Goal: Information Seeking & Learning: Compare options

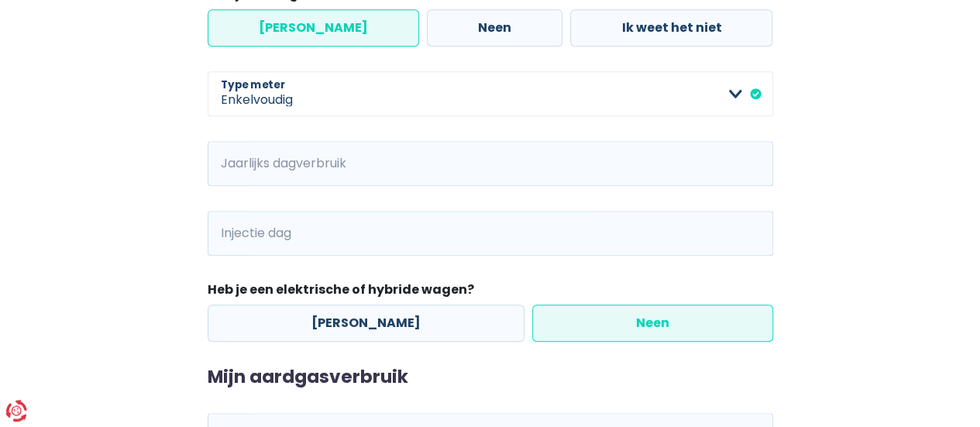
scroll to position [592, 0]
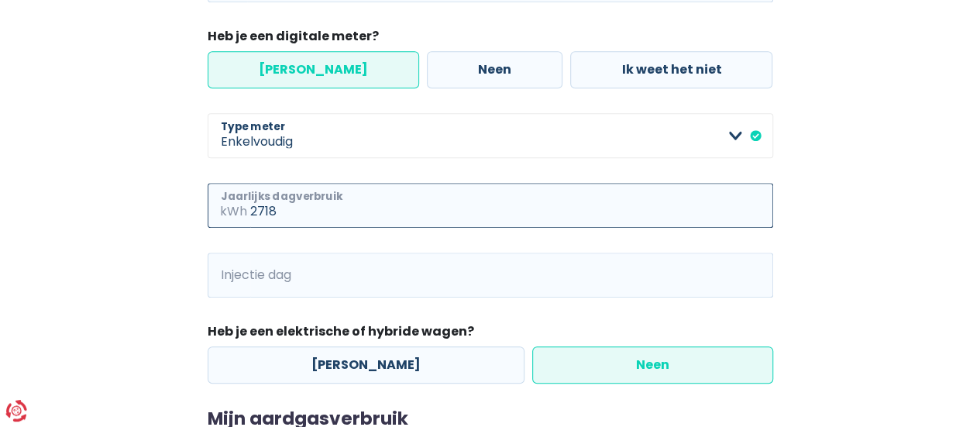
type input "2718"
click at [352, 284] on input "Injectie dag" at bounding box center [511, 275] width 523 height 45
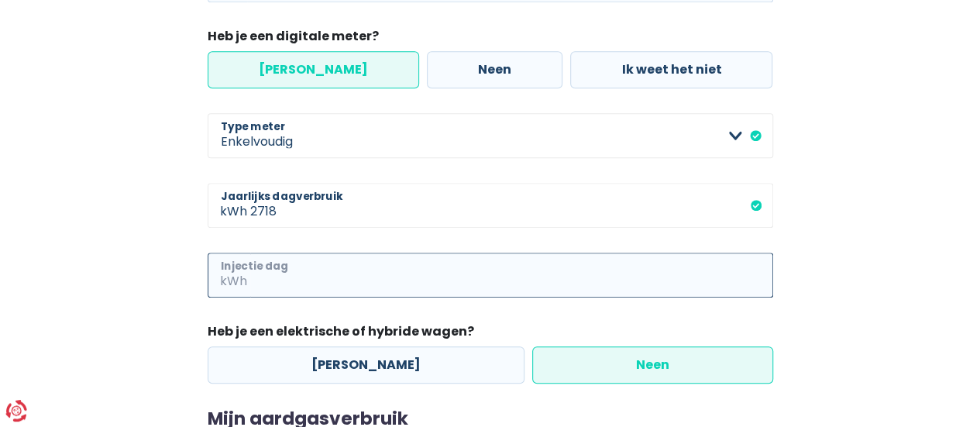
click at [451, 278] on input "Injectie dag" at bounding box center [511, 275] width 523 height 45
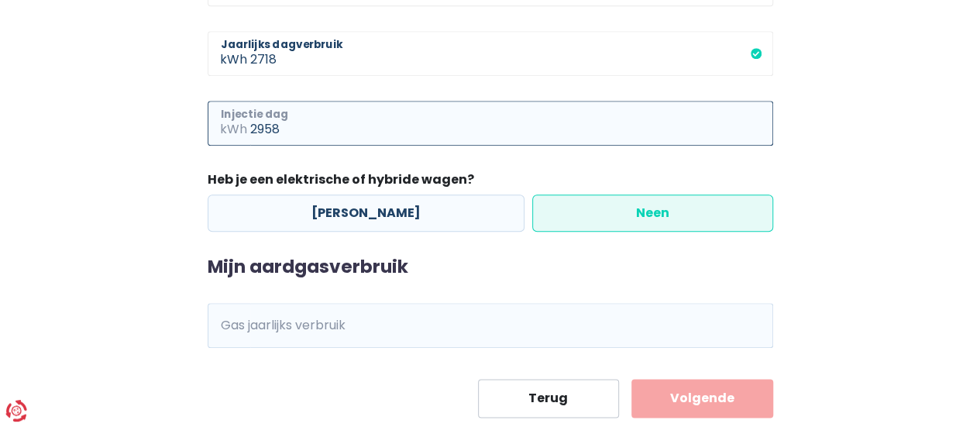
scroll to position [782, 0]
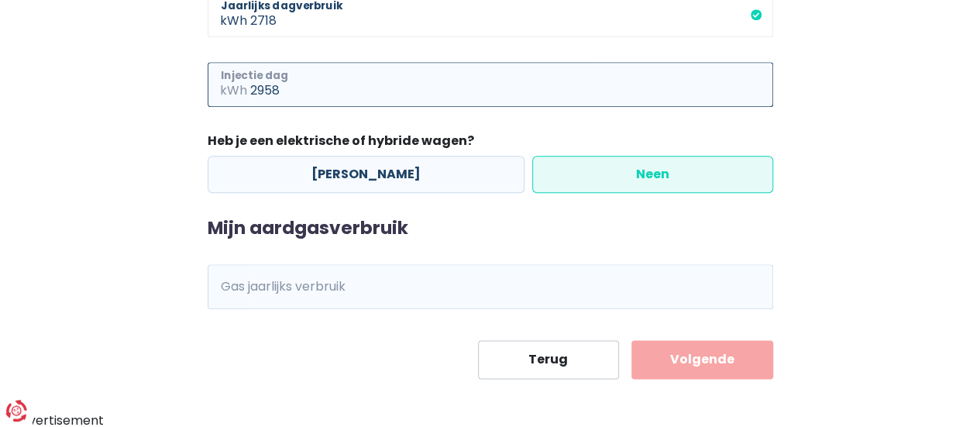
type input "2958"
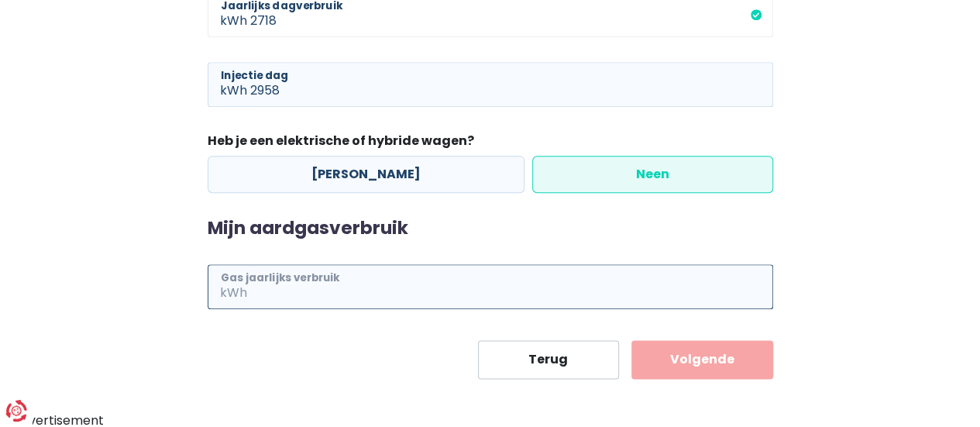
click at [522, 288] on input "Gas jaarlijks verbruik" at bounding box center [511, 286] width 523 height 45
type input "14182"
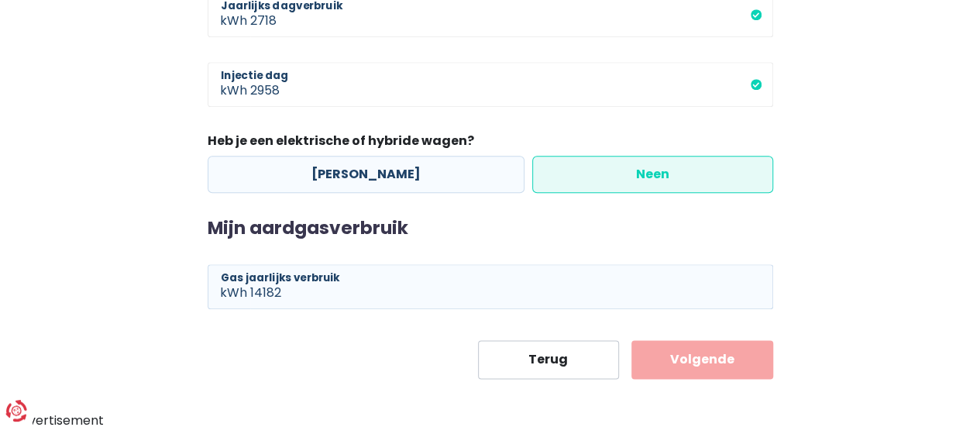
click at [728, 362] on button "Volgende" at bounding box center [702, 359] width 142 height 39
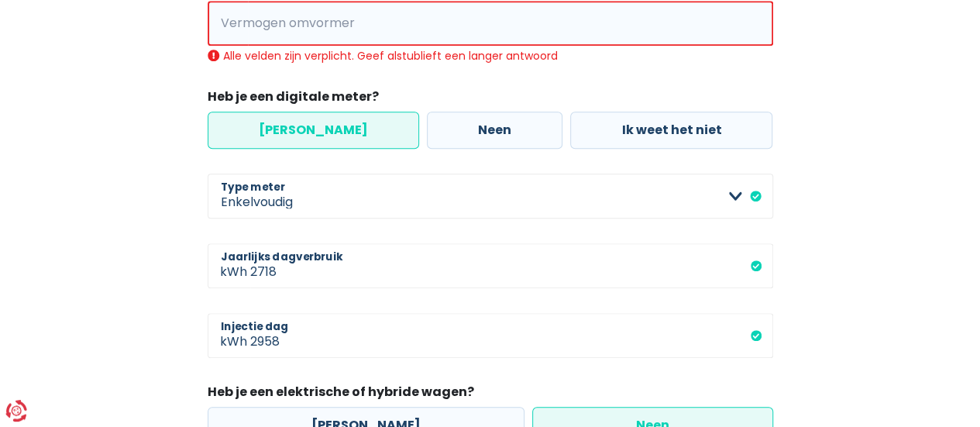
scroll to position [303, 0]
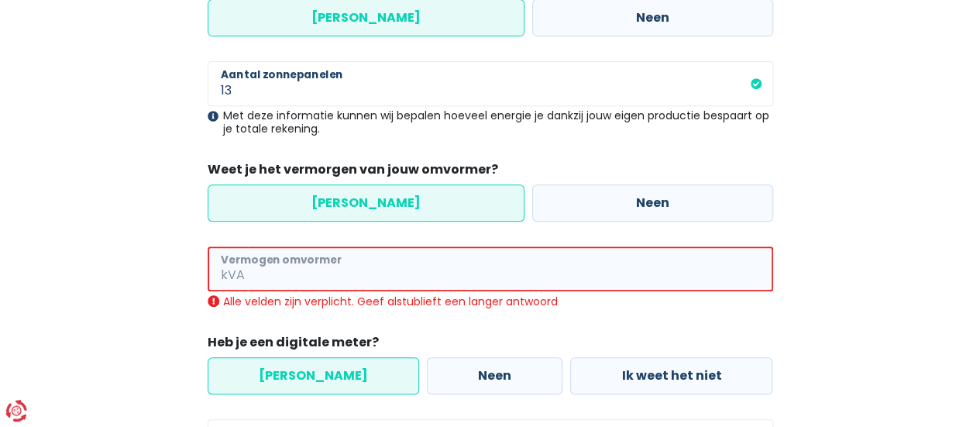
click at [425, 284] on input "Vermogen omvormer" at bounding box center [510, 268] width 525 height 45
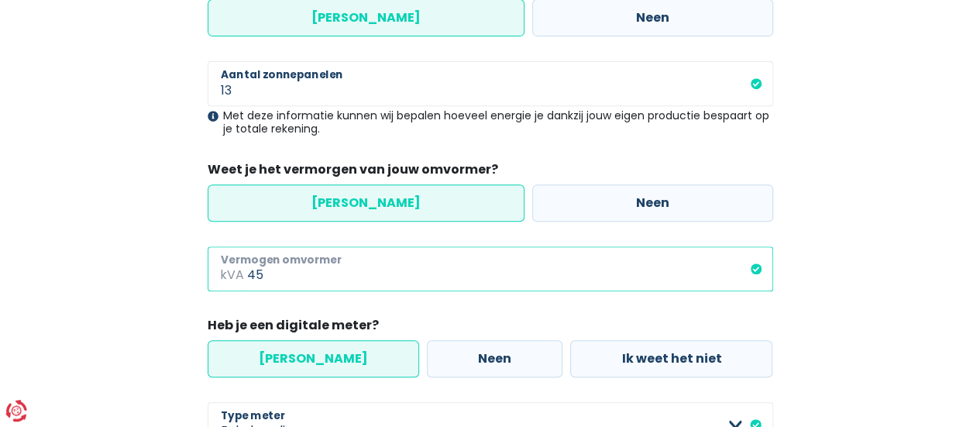
type input "4"
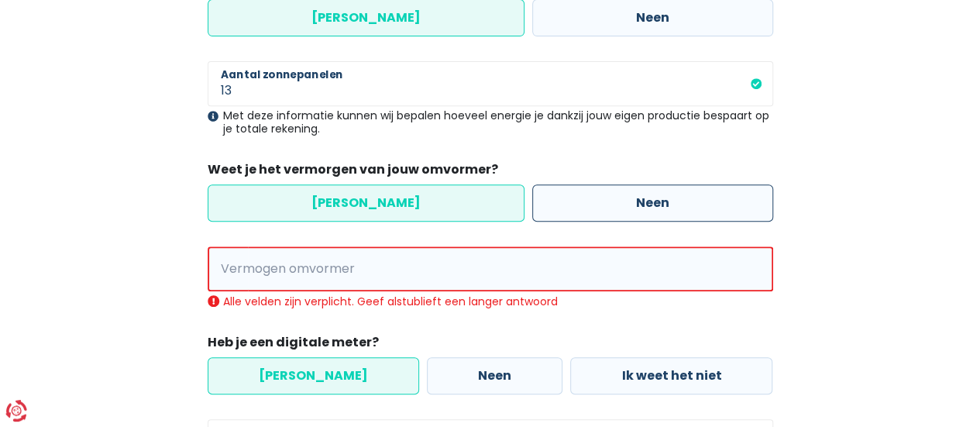
click at [611, 201] on label "Neen" at bounding box center [652, 202] width 241 height 37
click at [611, 201] on input "Neen" at bounding box center [652, 202] width 241 height 37
radio input "true"
radio input "false"
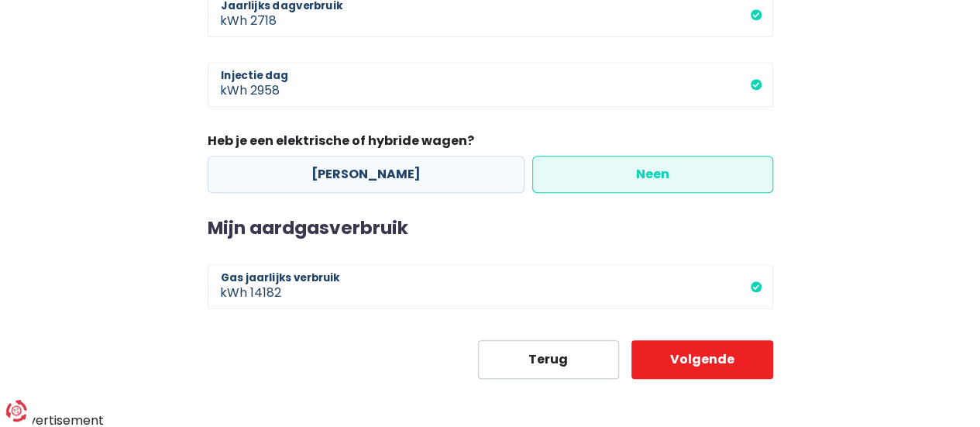
scroll to position [711, 0]
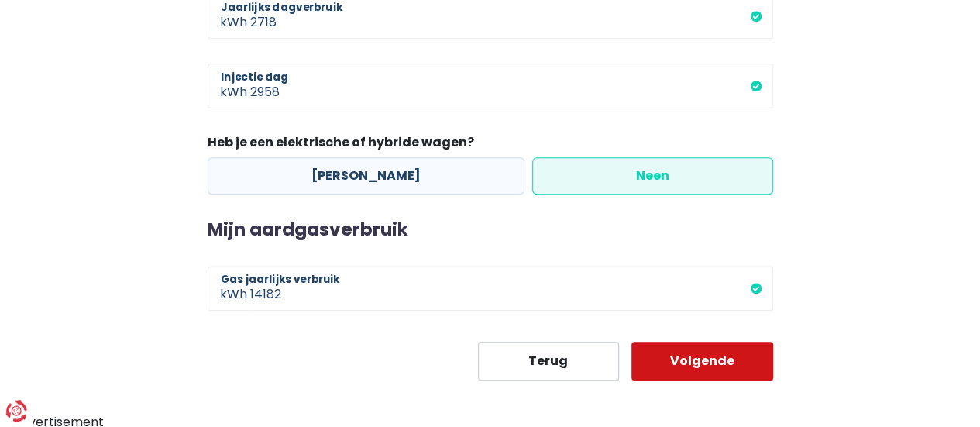
click at [716, 371] on button "Volgende" at bounding box center [702, 361] width 142 height 39
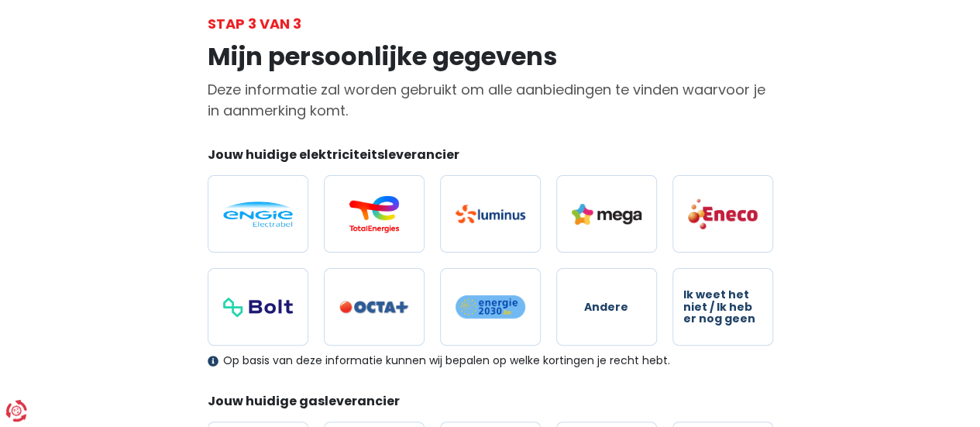
scroll to position [82, 0]
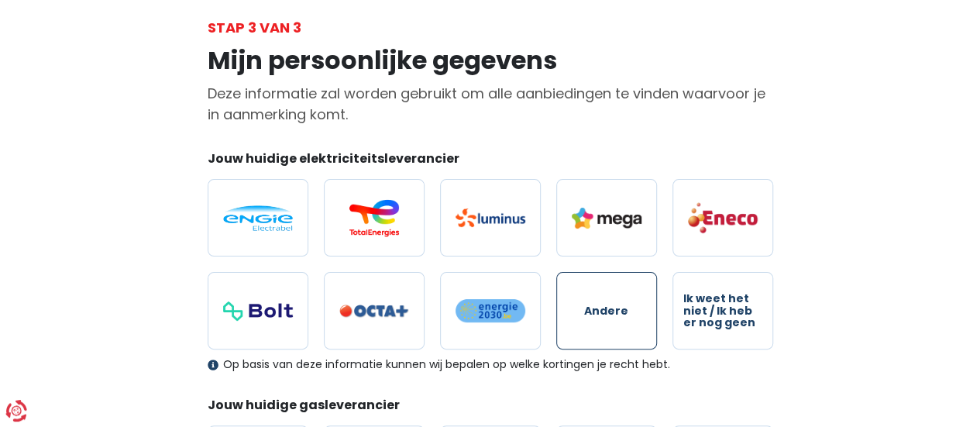
click at [613, 312] on span "Andere" at bounding box center [606, 311] width 44 height 12
click at [613, 312] on input "Andere" at bounding box center [606, 310] width 101 height 77
radio input "true"
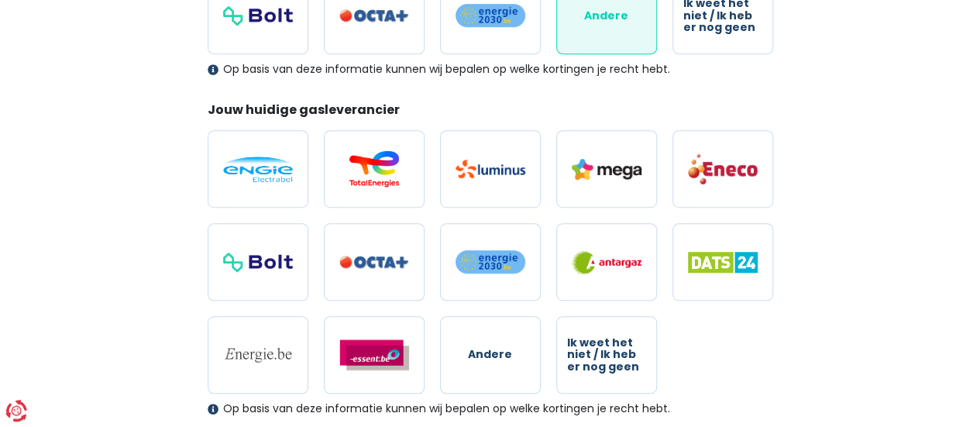
scroll to position [378, 0]
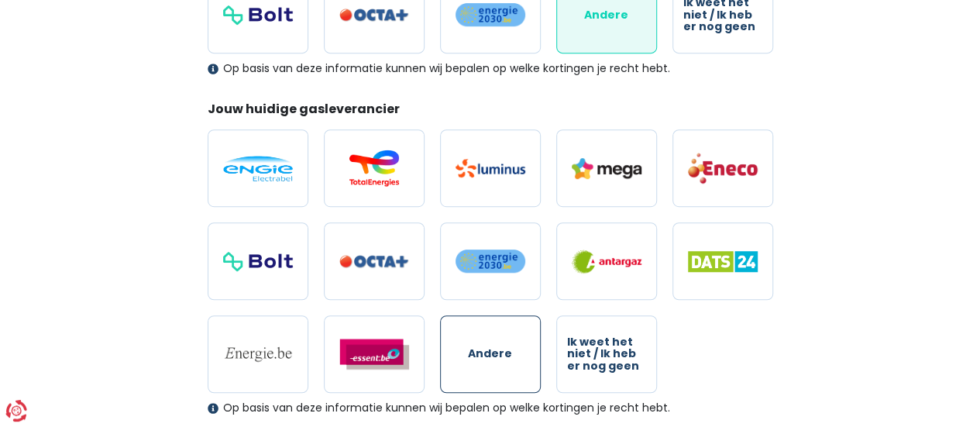
click at [459, 359] on label "Andere" at bounding box center [490, 353] width 101 height 77
click at [459, 359] on input "Andere" at bounding box center [490, 353] width 101 height 77
radio input "true"
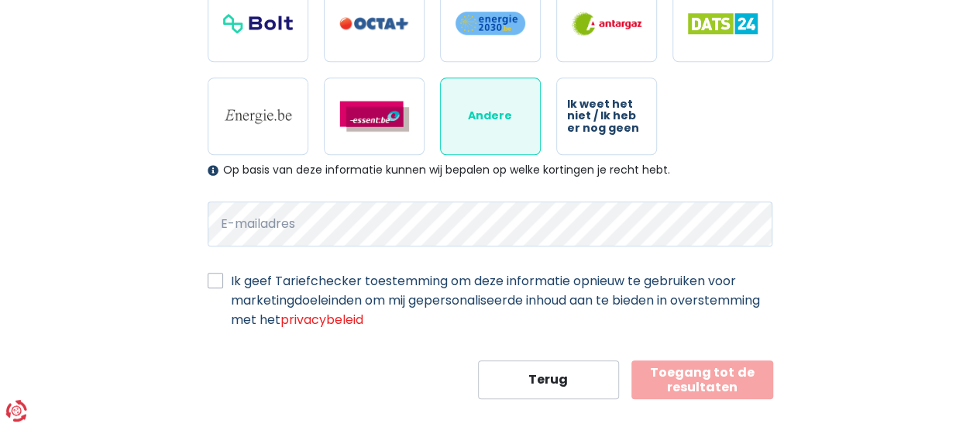
scroll to position [629, 0]
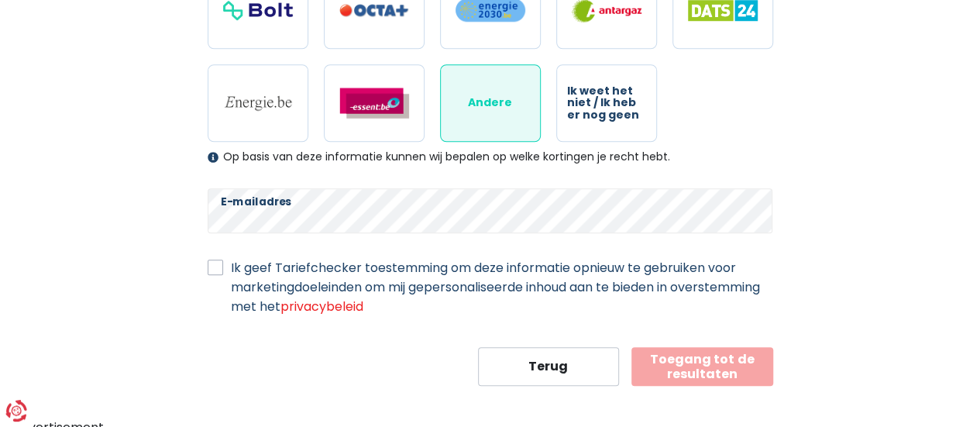
click at [231, 269] on label "Ik geef Tariefchecker toestemming om deze informatie opnieuw te gebruiken voor …" at bounding box center [502, 287] width 542 height 58
click at [215, 269] on input "Ik geef Tariefchecker toestemming om deze informatie opnieuw te gebruiken voor …" at bounding box center [215, 265] width 15 height 15
checkbox input "true"
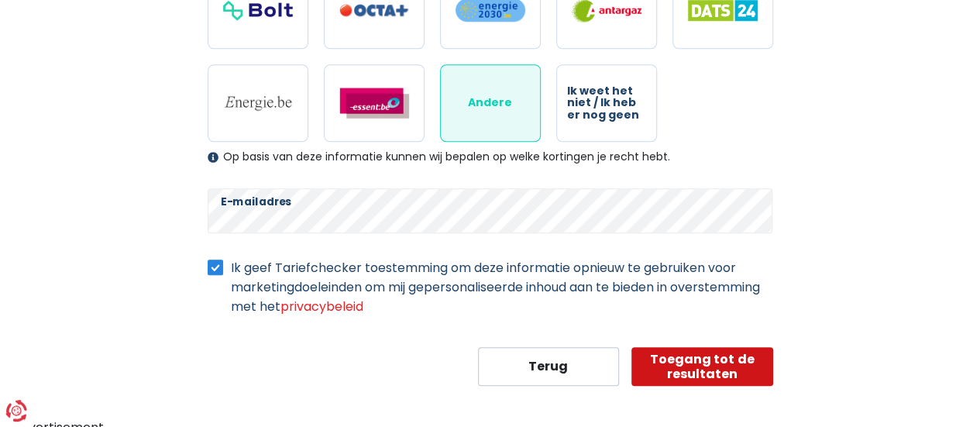
click at [692, 362] on button "Toegang tot de resultaten" at bounding box center [702, 366] width 142 height 39
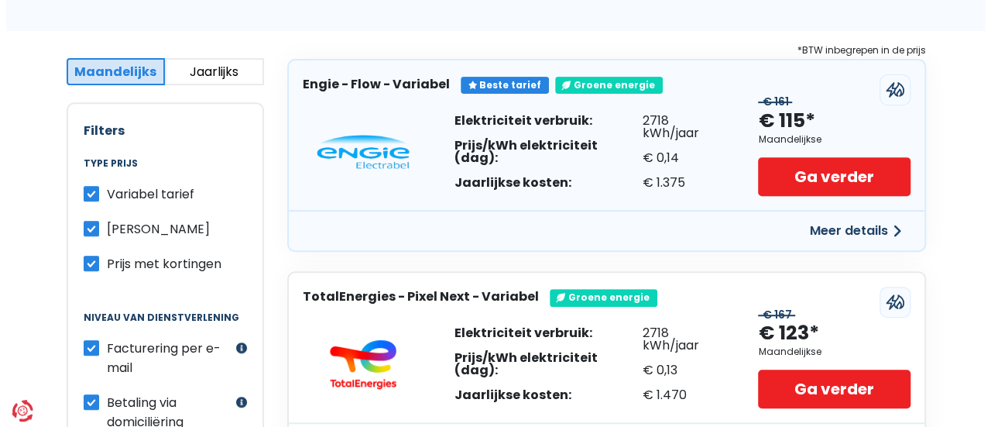
scroll to position [273, 0]
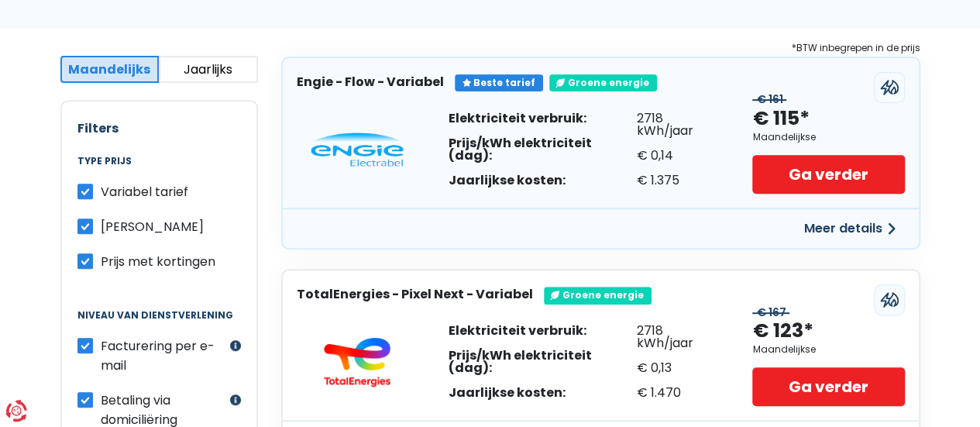
click at [841, 229] on button "Meer details" at bounding box center [850, 229] width 110 height 28
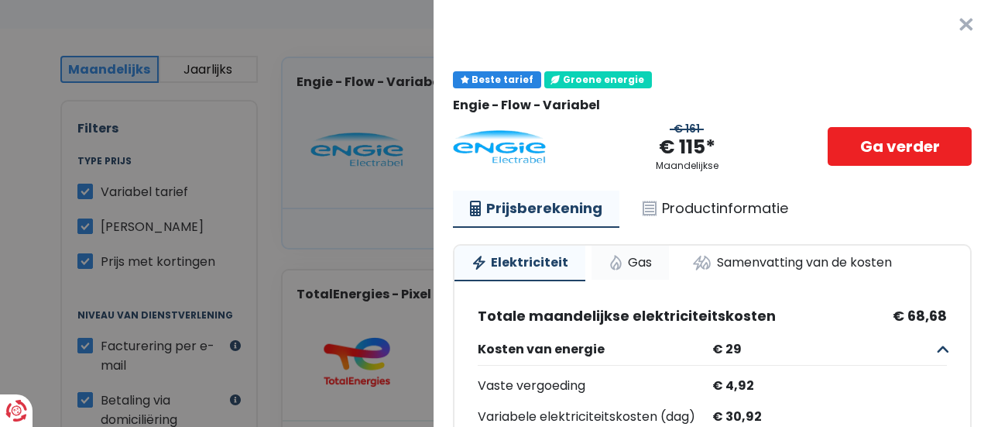
click at [630, 260] on link "Gas" at bounding box center [630, 263] width 77 height 34
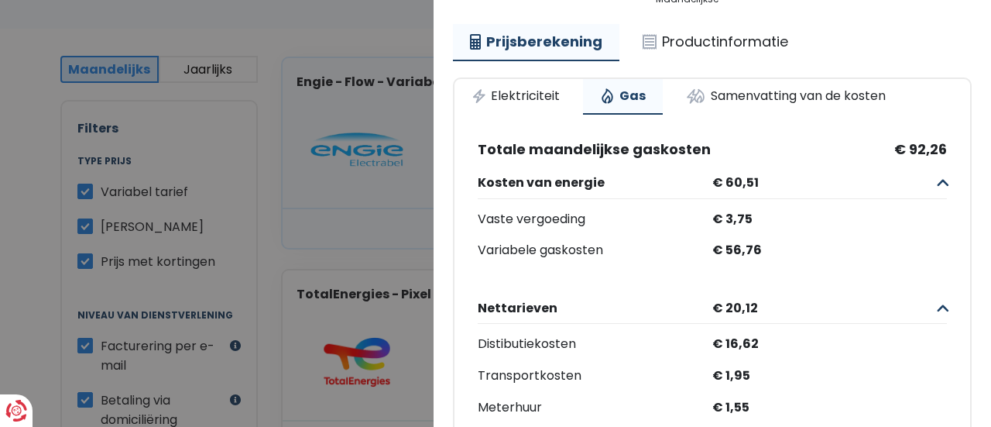
scroll to position [168, 0]
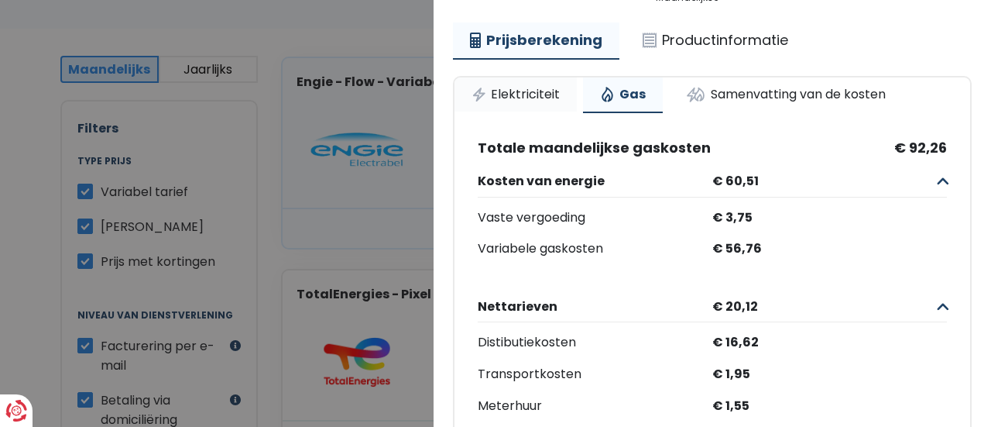
click at [538, 95] on link "Elektriciteit" at bounding box center [516, 94] width 122 height 34
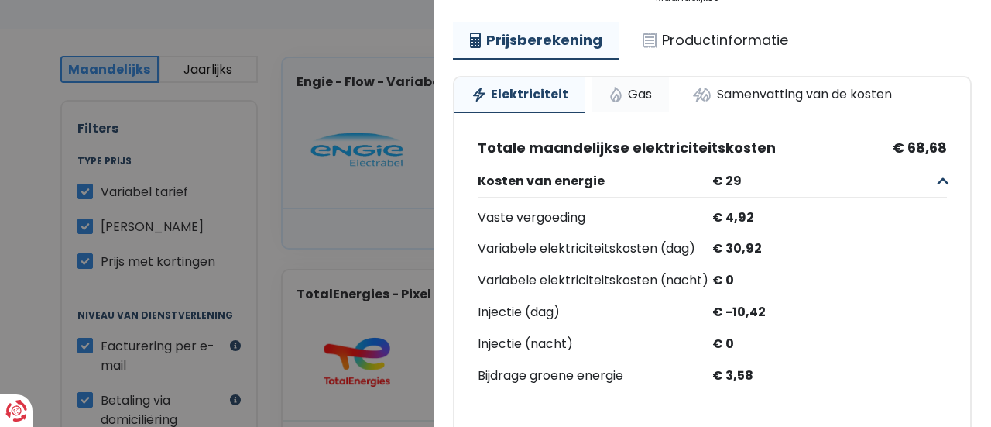
click at [637, 91] on link "Gas" at bounding box center [630, 94] width 77 height 34
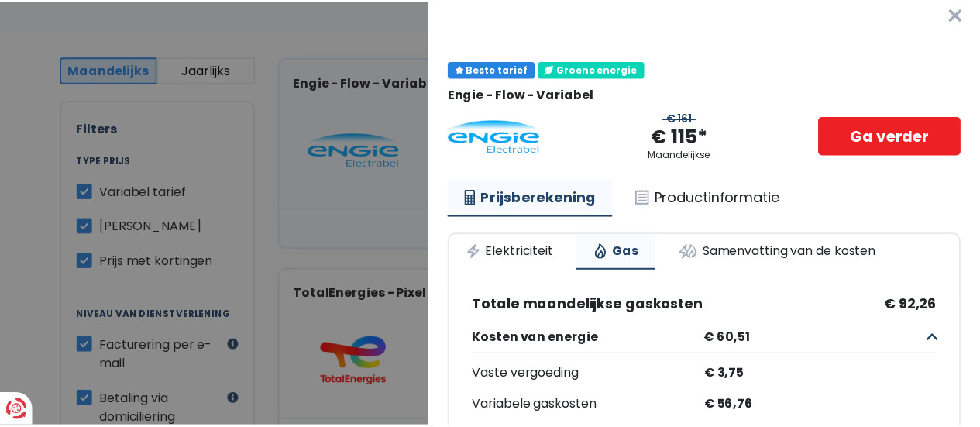
scroll to position [0, 0]
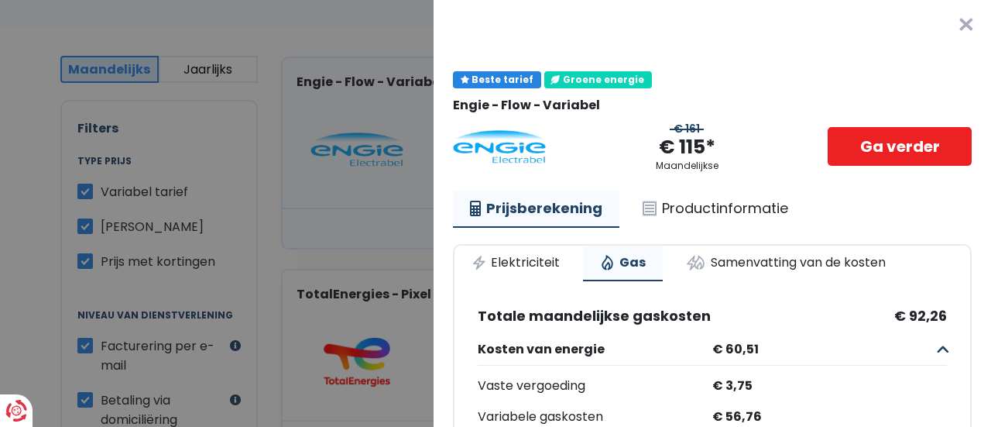
click at [950, 36] on button "×" at bounding box center [967, 25] width 50 height 50
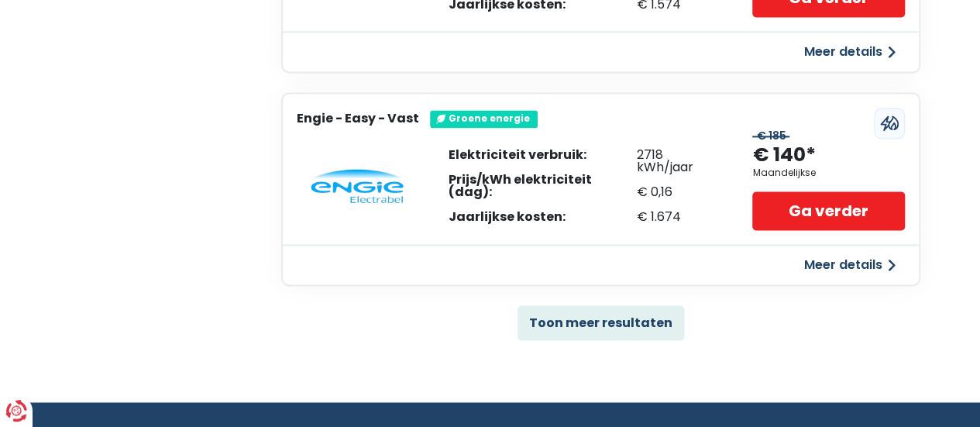
scroll to position [1086, 0]
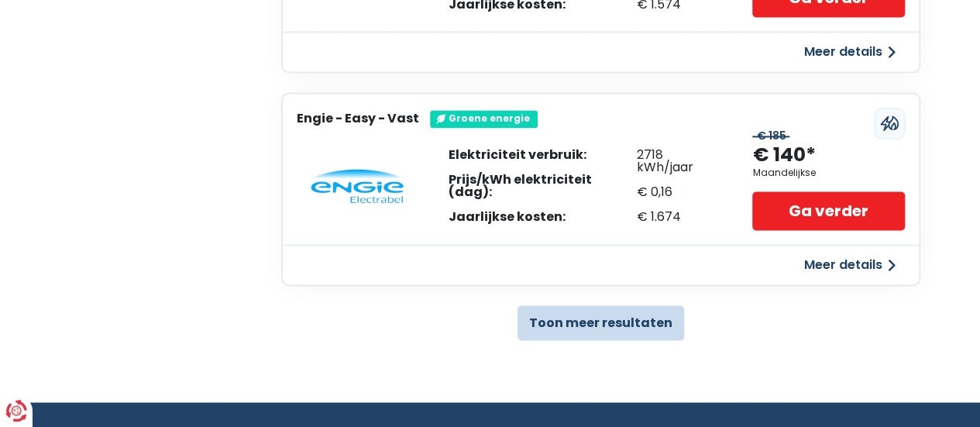
click at [572, 325] on button "Toon meer resultaten" at bounding box center [600, 322] width 167 height 35
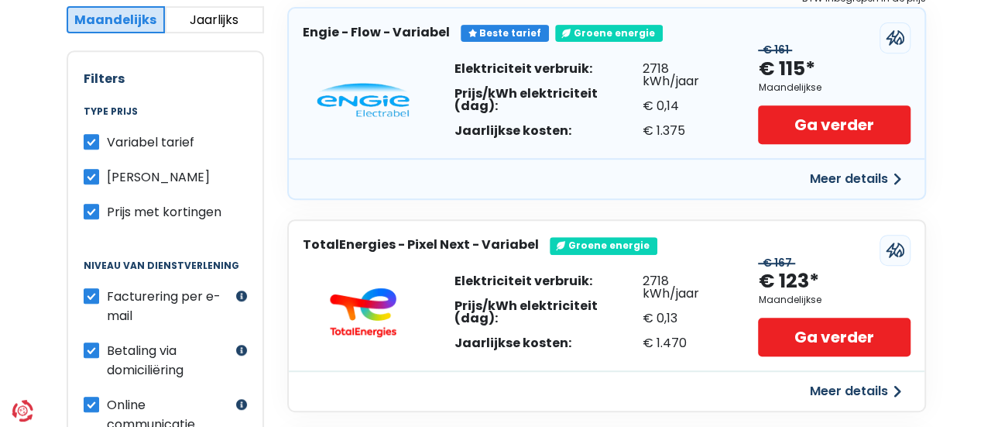
scroll to position [323, 0]
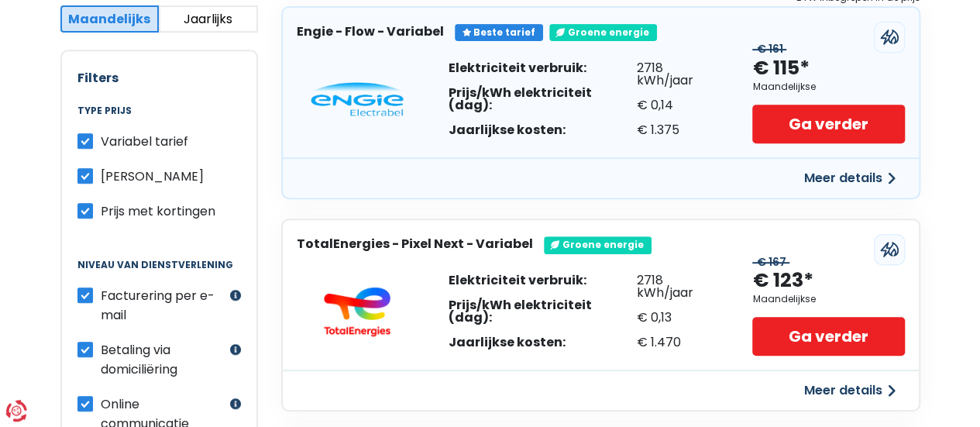
click at [901, 165] on button "Meer details" at bounding box center [850, 178] width 110 height 28
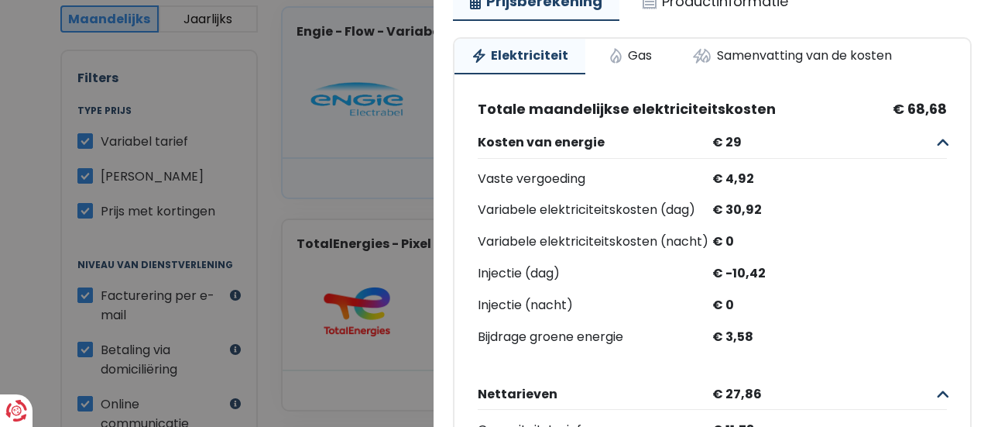
scroll to position [206, 0]
click at [617, 58] on link "Gas" at bounding box center [630, 57] width 77 height 34
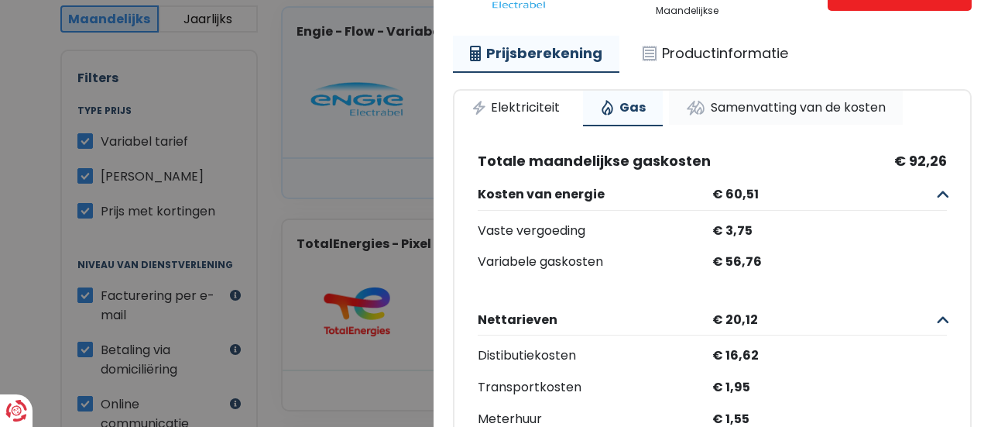
click at [798, 117] on link "Samenvatting van de kosten" at bounding box center [786, 108] width 234 height 34
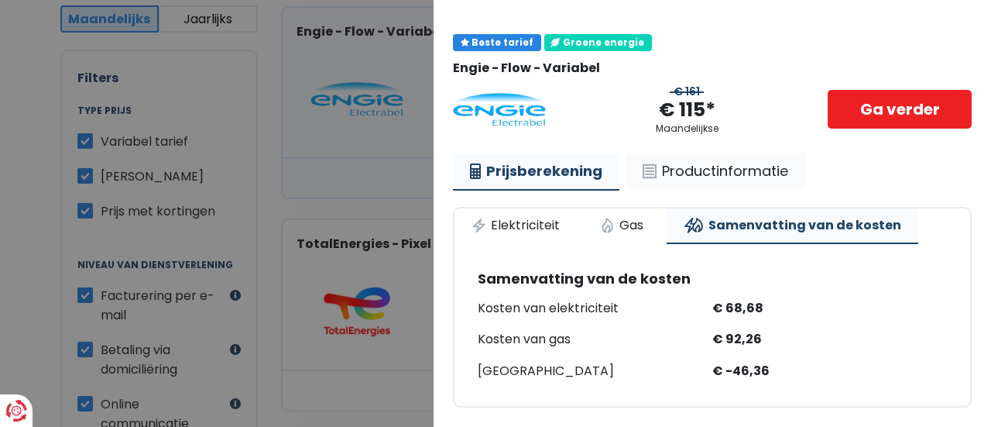
click at [730, 160] on link "Productinformatie" at bounding box center [716, 171] width 180 height 36
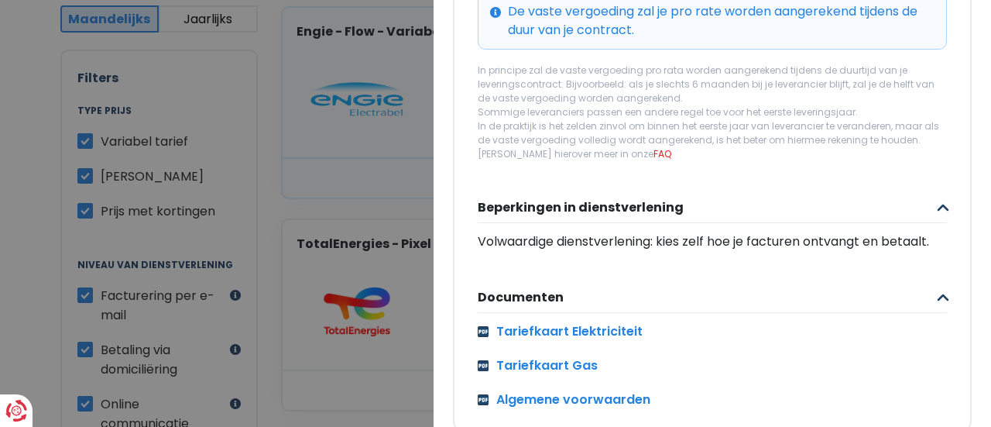
scroll to position [794, 0]
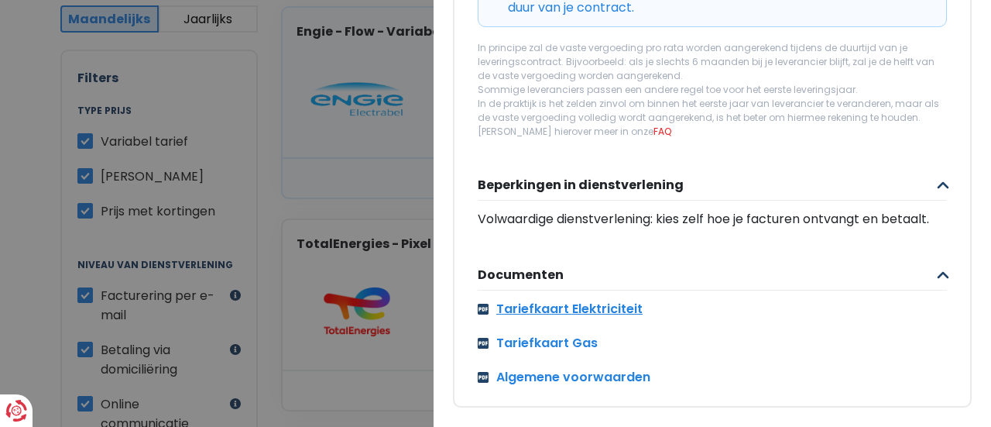
click at [613, 300] on link "Tariefkaart Elektriciteit" at bounding box center [712, 309] width 469 height 19
click at [621, 300] on link "Tariefkaart Elektriciteit" at bounding box center [712, 309] width 469 height 19
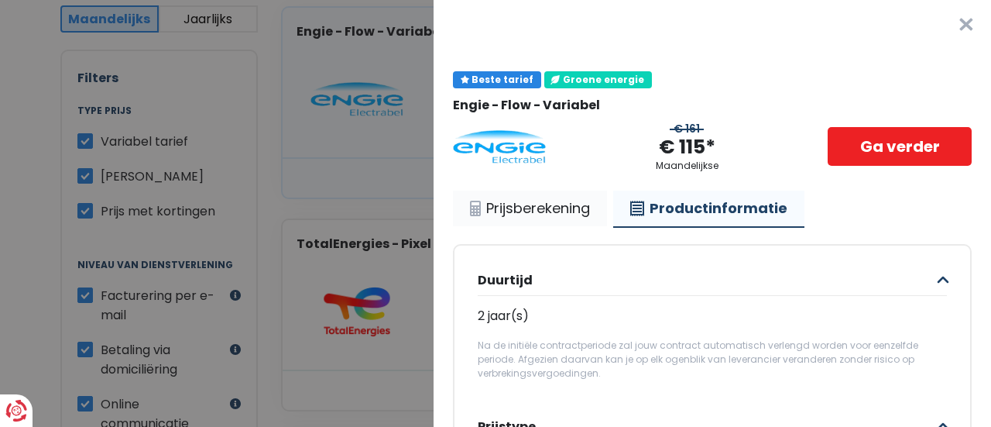
click at [579, 210] on link "Prijsberekening" at bounding box center [530, 209] width 154 height 36
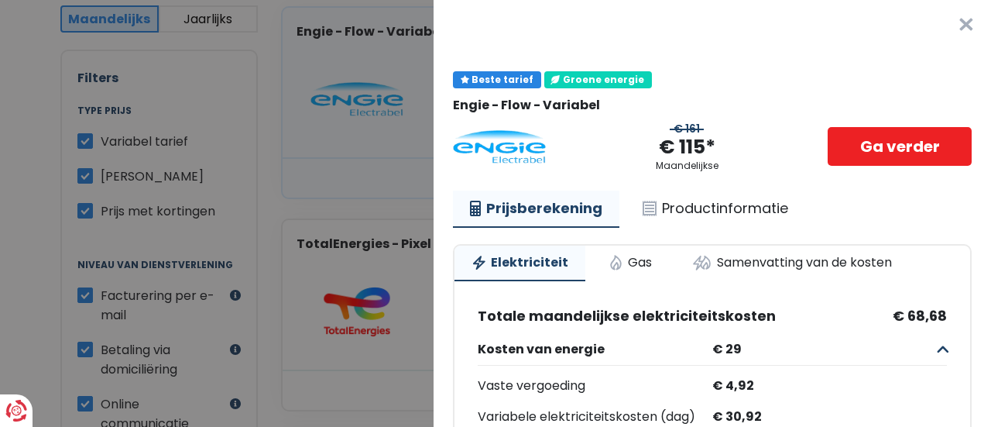
scroll to position [1, 0]
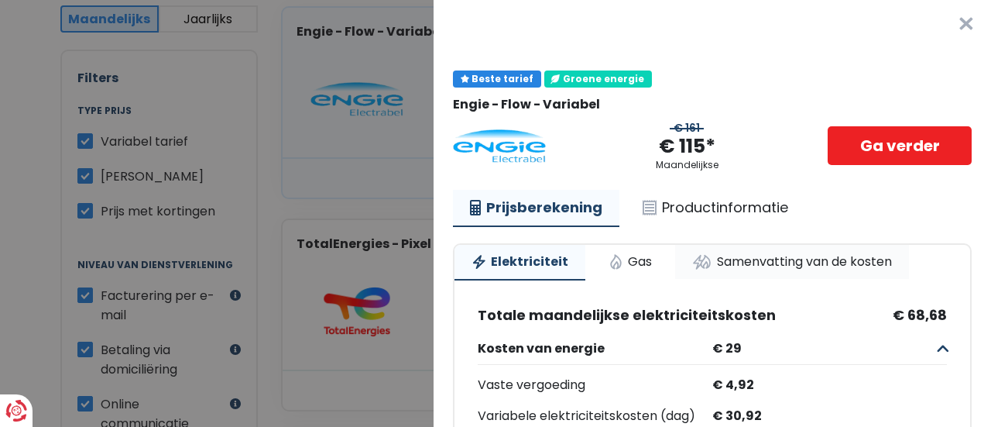
click at [784, 263] on link "Samenvatting van de kosten" at bounding box center [792, 262] width 234 height 34
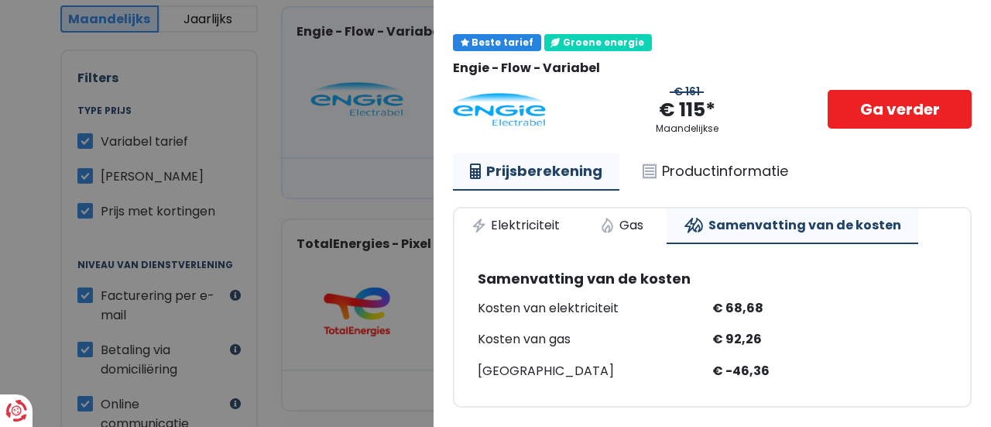
scroll to position [48, 0]
click at [634, 214] on link "Gas" at bounding box center [621, 225] width 77 height 34
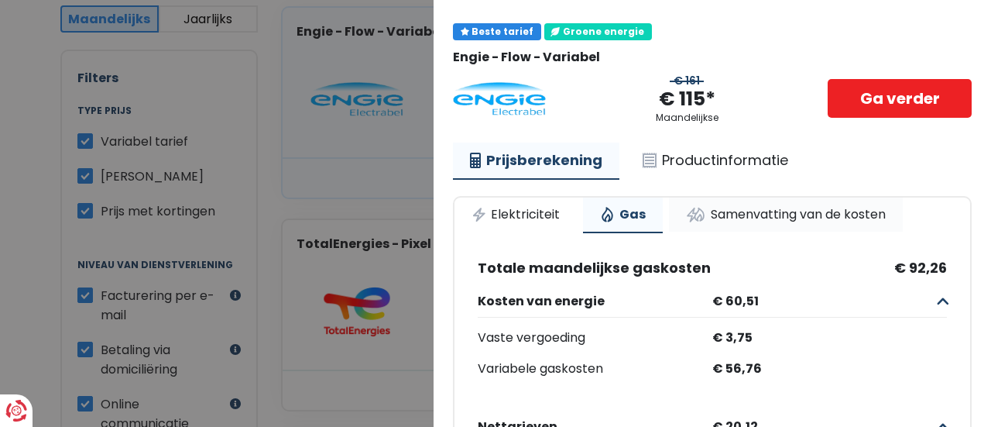
click at [800, 215] on link "Samenvatting van de kosten" at bounding box center [786, 215] width 234 height 34
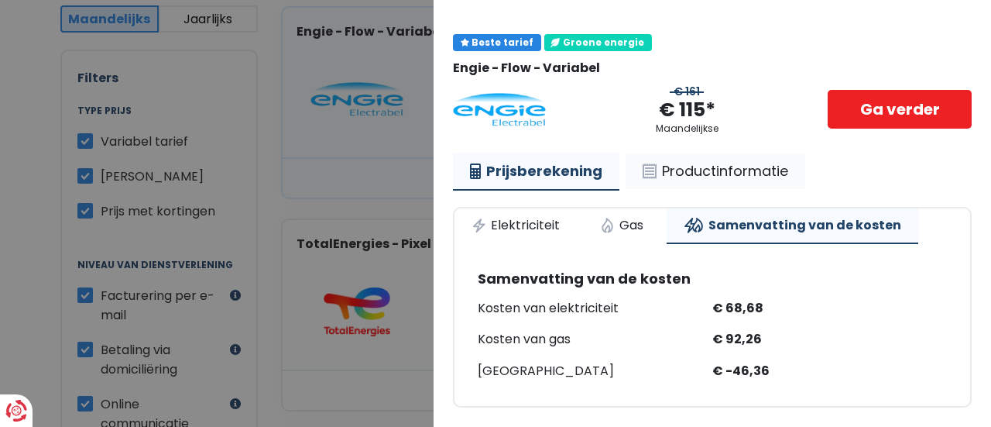
click at [719, 164] on link "Productinformatie" at bounding box center [716, 171] width 180 height 36
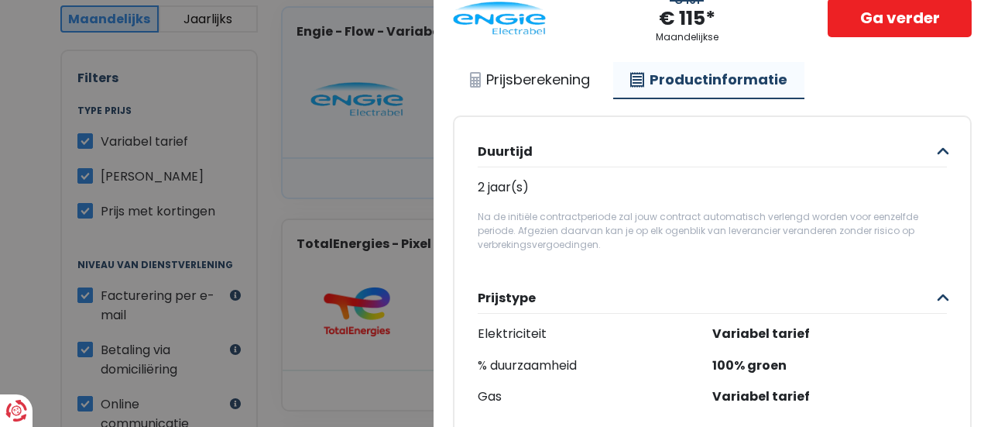
scroll to position [0, 0]
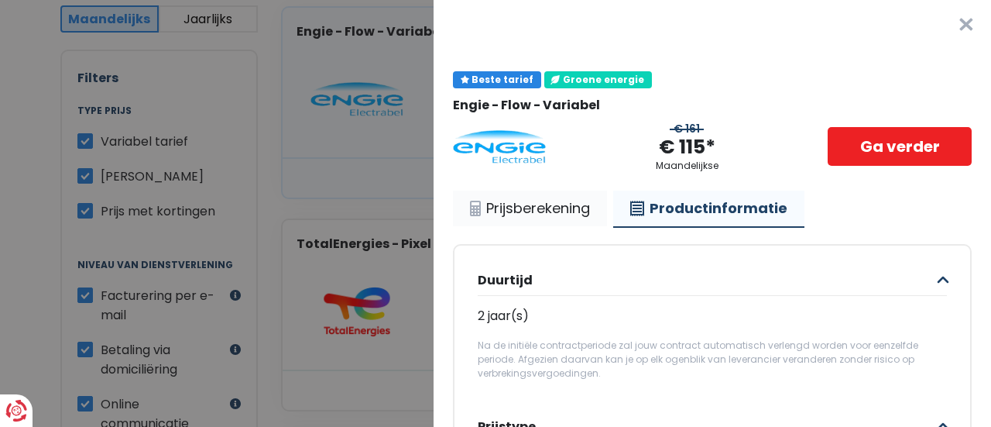
click at [538, 225] on link "Prijsberekening" at bounding box center [530, 209] width 154 height 36
